Goal: Book appointment/travel/reservation

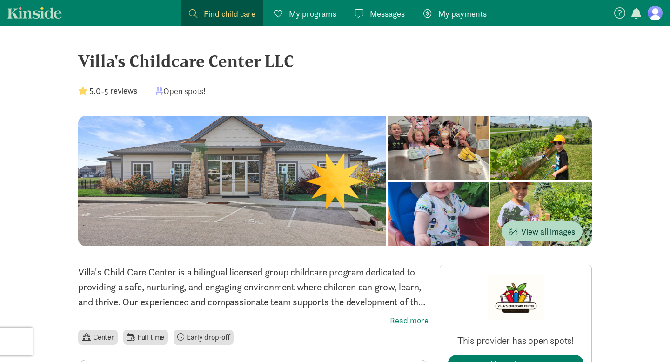
scroll to position [64, 0]
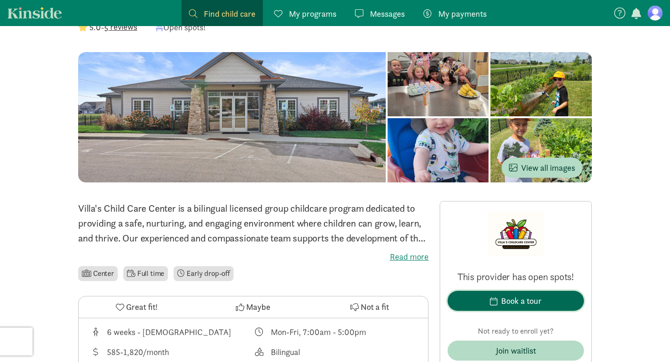
click at [519, 303] on div "Book a tour" at bounding box center [521, 301] width 40 height 13
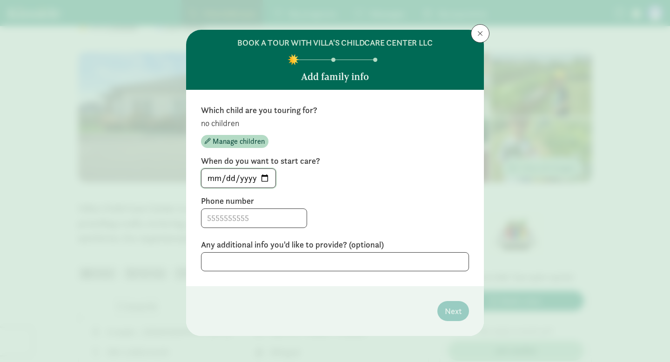
click at [266, 180] on input "[DATE]" at bounding box center [239, 178] width 74 height 19
type input "[DATE]"
click at [246, 225] on input at bounding box center [254, 218] width 105 height 19
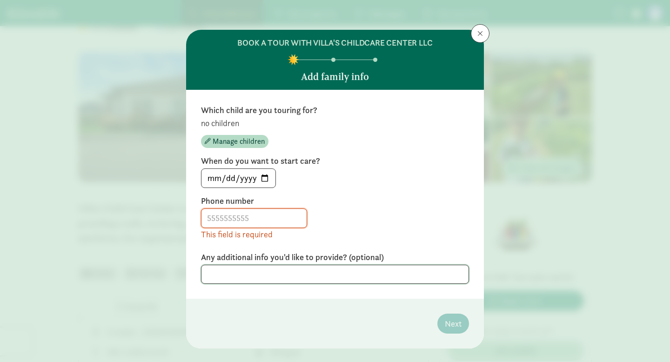
click at [247, 259] on div "Any additional info you'd like to provide? (optional)" at bounding box center [335, 268] width 268 height 32
click at [230, 213] on input at bounding box center [254, 218] width 105 height 19
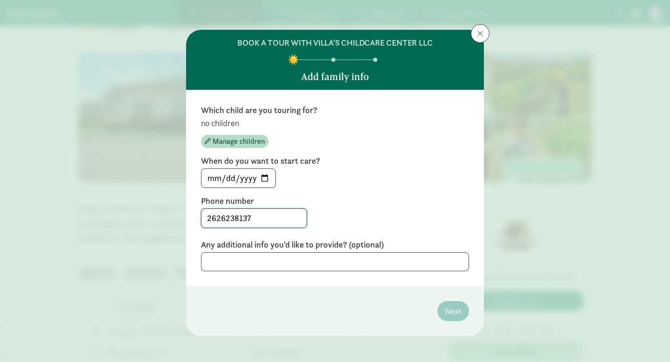
type input "2626238137"
click at [350, 259] on textarea at bounding box center [335, 261] width 268 height 19
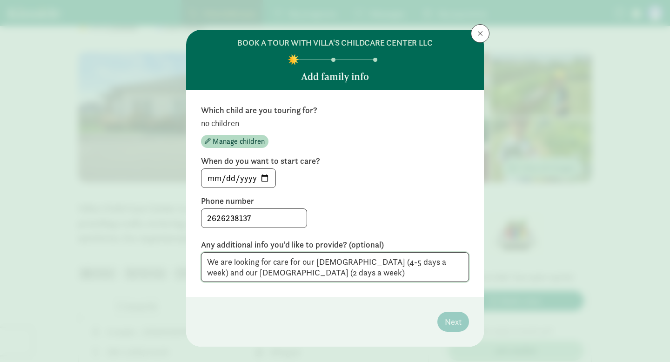
click at [365, 262] on textarea "We are looking for care for our [DEMOGRAPHIC_DATA] (4-5 days a week) and our [D…" at bounding box center [335, 267] width 268 height 30
click at [245, 273] on textarea "We are looking for care for our [DEMOGRAPHIC_DATA] (4-5 days a week) and our [D…" at bounding box center [335, 267] width 268 height 30
click at [309, 272] on textarea "We are looking for care for our [DEMOGRAPHIC_DATA] (4-5 days a week) and our [D…" at bounding box center [335, 267] width 268 height 30
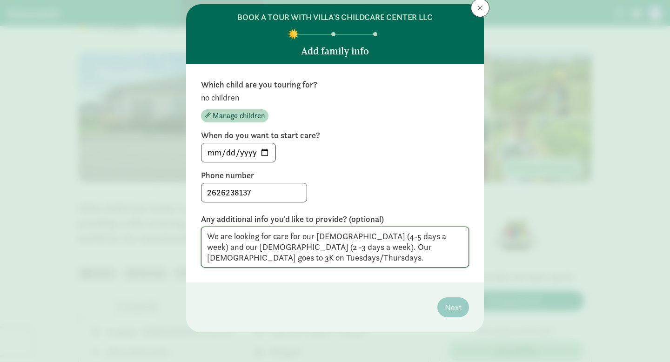
scroll to position [25, 0]
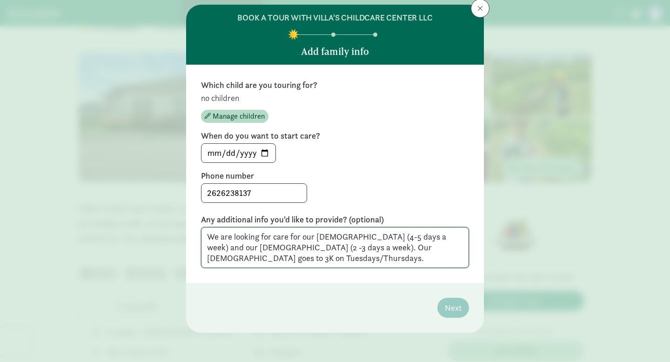
type textarea "We are looking for care for our [DEMOGRAPHIC_DATA] (4-5 days a week) and our [D…"
click at [241, 121] on span "Manage children" at bounding box center [239, 116] width 52 height 11
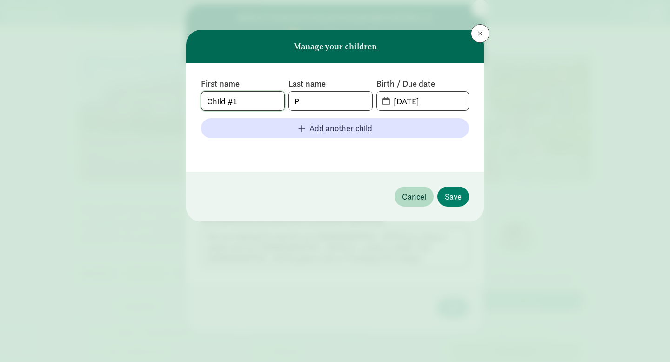
click at [256, 100] on input "Child #1" at bounding box center [243, 101] width 83 height 19
drag, startPoint x: 256, startPoint y: 100, endPoint x: 169, endPoint y: 98, distance: 87.5
click at [169, 98] on div "Manage your children First name Child #1 Last name P Birth / Due date [DATE] Ad…" at bounding box center [335, 181] width 670 height 362
type input "[PERSON_NAME]"
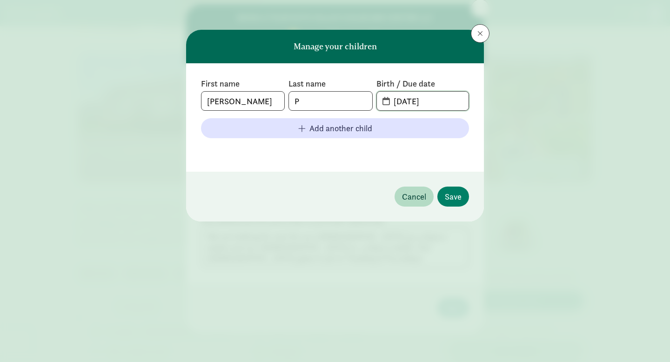
click at [443, 101] on input "[DATE]" at bounding box center [428, 101] width 81 height 19
drag, startPoint x: 443, startPoint y: 101, endPoint x: 301, endPoint y: 93, distance: 142.2
click at [301, 93] on div "First name [PERSON_NAME] Last name P Birth / Due date [DATE]" at bounding box center [335, 94] width 268 height 33
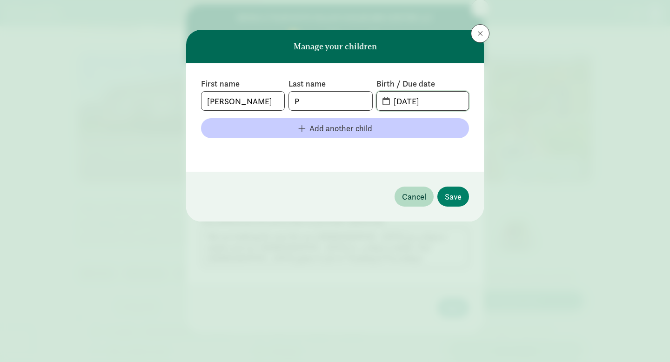
type input "[DATE]"
click at [316, 130] on span "Add another child" at bounding box center [340, 128] width 63 height 13
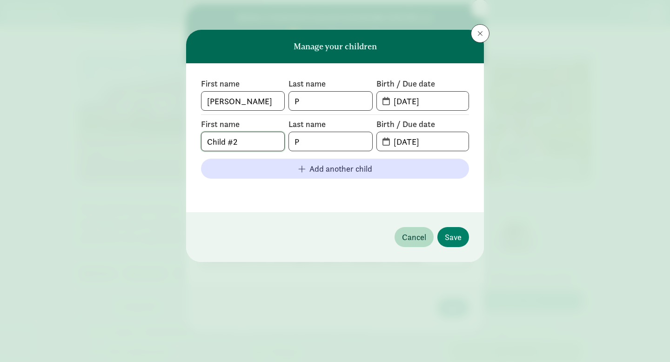
drag, startPoint x: 247, startPoint y: 143, endPoint x: 149, endPoint y: 131, distance: 98.5
click at [149, 131] on div "Manage your children First name [PERSON_NAME] Last name P Birth / Due date [DAT…" at bounding box center [335, 181] width 670 height 362
type input "[PERSON_NAME]"
type input "[DATE]"
click at [444, 237] on button "Save" at bounding box center [453, 237] width 32 height 20
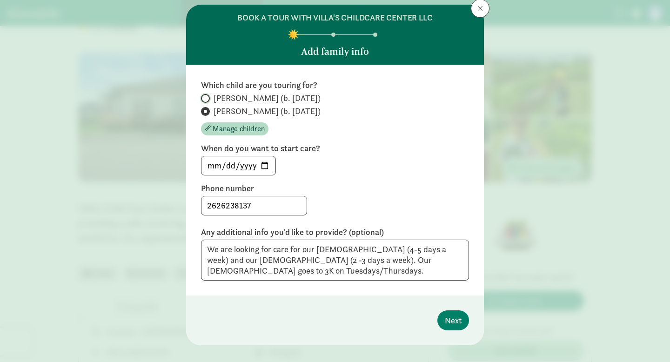
click at [207, 101] on input "[PERSON_NAME] (b. [DATE])" at bounding box center [204, 98] width 6 height 6
radio input "true"
click at [207, 108] on input "[PERSON_NAME] (b. [DATE])" at bounding box center [204, 111] width 6 height 6
radio input "true"
radio input "false"
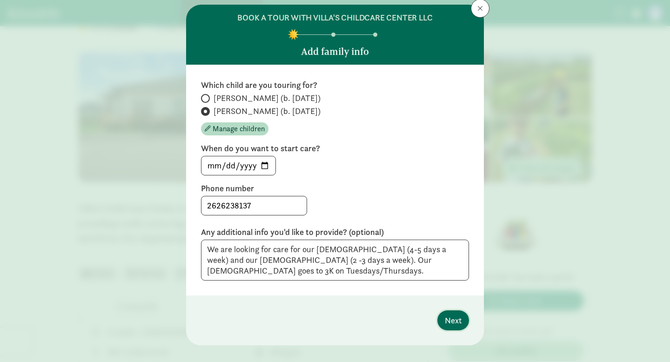
click at [459, 323] on span "Next" at bounding box center [453, 320] width 17 height 13
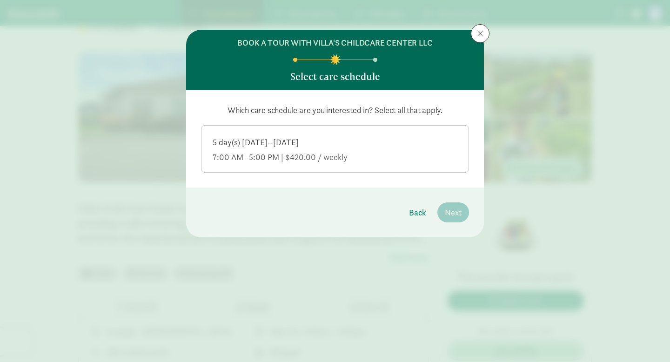
scroll to position [0, 0]
click at [421, 132] on label "5 day(s) [DATE]–[DATE] 7:00 AM–5:00 PM | $420.00 / weekly" at bounding box center [335, 148] width 267 height 45
click at [0, 0] on input "5 day(s) [DATE]–[DATE] 7:00 AM–5:00 PM | $420.00 / weekly" at bounding box center [0, 0] width 0 height 0
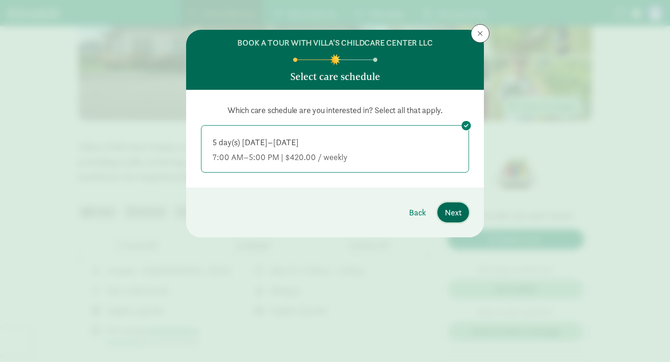
click at [451, 212] on span "Next" at bounding box center [453, 212] width 17 height 13
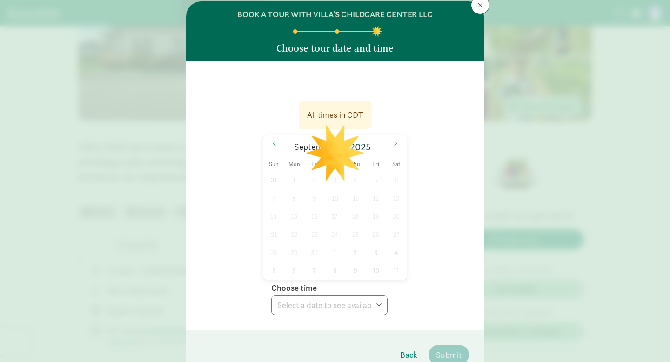
scroll to position [37, 0]
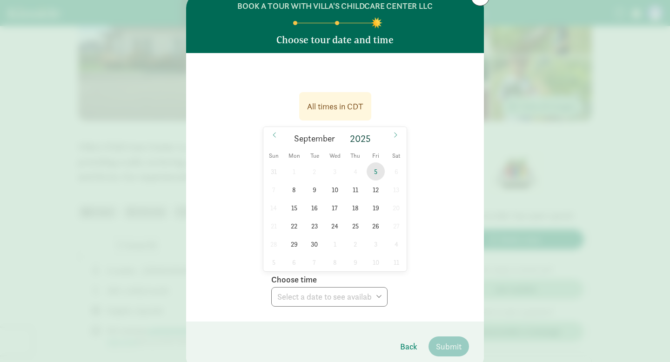
click at [374, 175] on span "5" at bounding box center [376, 171] width 18 height 18
click at [306, 301] on select "Choose time 08:00 AM 08:30 AM 09:00 AM 09:30 AM 10:00 AM 10:30 AM 11:00 AM 11:3…" at bounding box center [329, 297] width 116 height 20
click at [345, 304] on select "Choose time 08:00 AM 08:30 AM 09:00 AM 09:30 AM 10:00 AM 10:30 AM 11:00 AM 11:3…" at bounding box center [329, 297] width 116 height 20
select select "[DATE]T09:30:00.000-05:00"
click at [271, 287] on select "Choose time 08:00 AM 08:30 AM 09:00 AM 09:30 AM 10:00 AM 10:30 AM 11:00 AM 11:3…" at bounding box center [329, 297] width 116 height 20
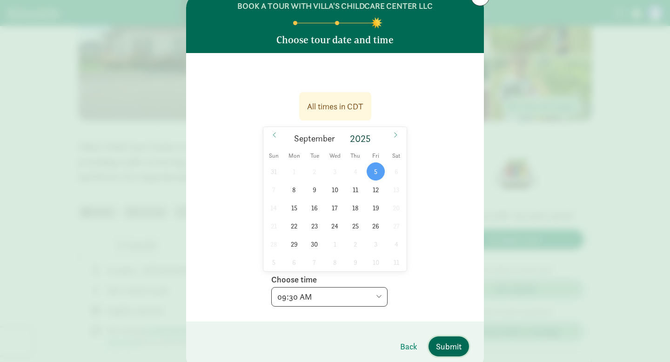
click at [450, 345] on span "Submit" at bounding box center [449, 346] width 26 height 13
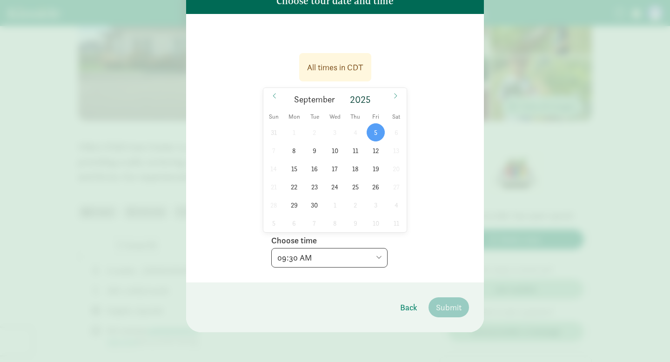
scroll to position [0, 0]
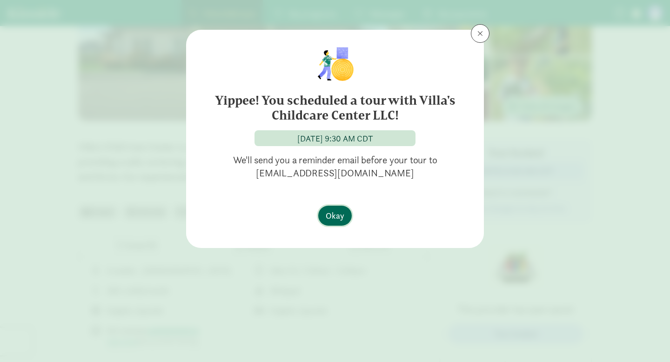
click at [340, 217] on span "Okay" at bounding box center [335, 215] width 19 height 13
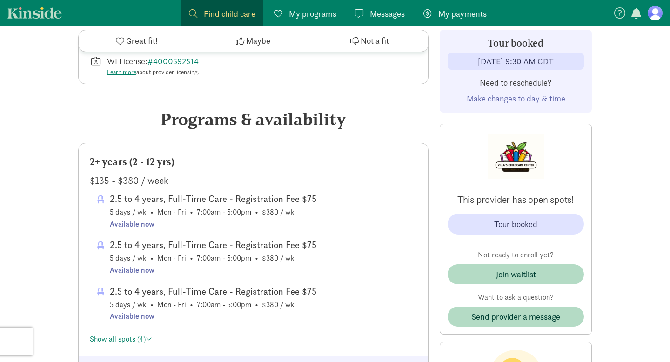
scroll to position [404, 0]
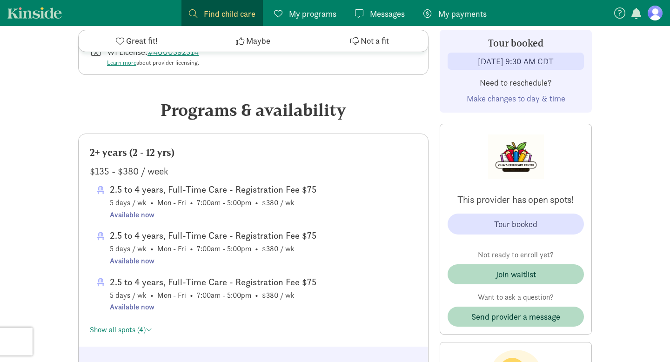
click at [108, 335] on div "Show all spots (4)" at bounding box center [253, 328] width 327 height 15
click at [111, 334] on link "Show all spots (4)" at bounding box center [121, 330] width 62 height 10
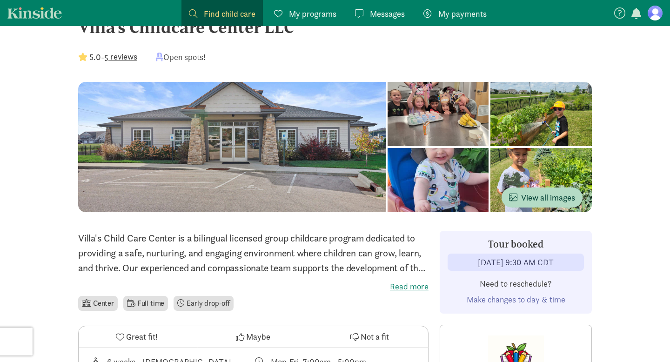
scroll to position [0, 0]
